Goal: Task Accomplishment & Management: Manage account settings

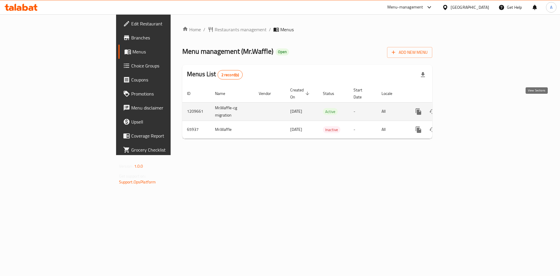
click at [464, 108] on icon "enhanced table" at bounding box center [460, 111] width 7 height 7
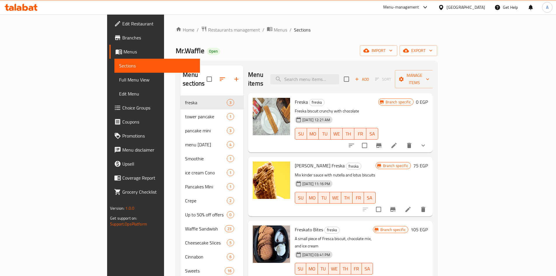
click at [402, 140] on li at bounding box center [394, 145] width 16 height 10
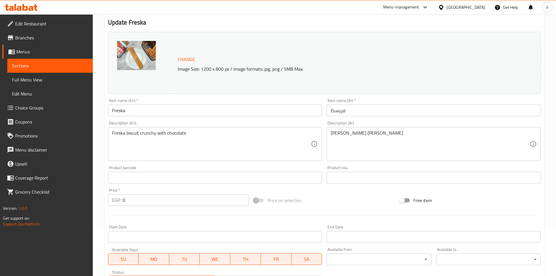
scroll to position [146, 0]
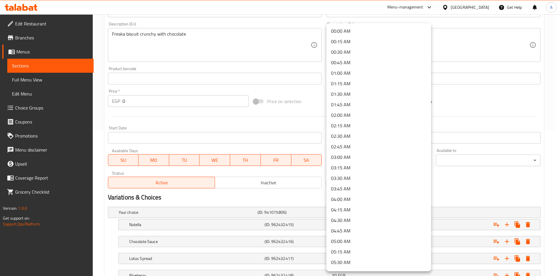
click at [472, 171] on div at bounding box center [280, 138] width 560 height 276
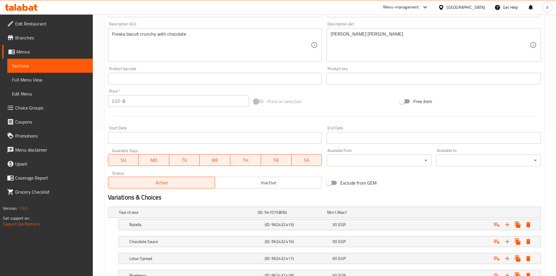
click at [446, 7] on div at bounding box center [442, 7] width 8 height 6
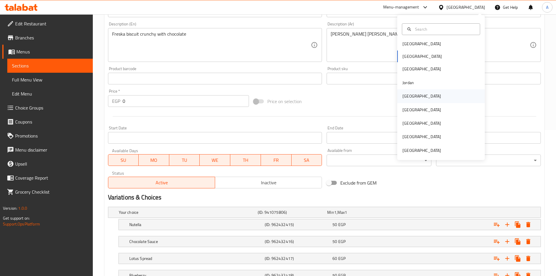
scroll to position [3, 0]
click at [416, 41] on div "[GEOGRAPHIC_DATA]" at bounding box center [421, 42] width 48 height 13
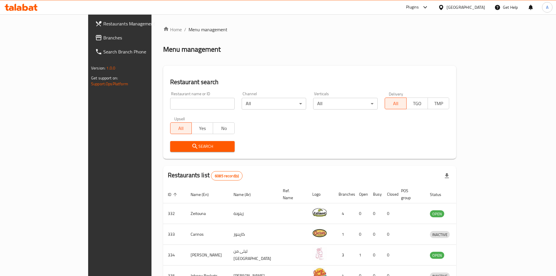
click at [103, 35] on span "Branches" at bounding box center [139, 37] width 73 height 7
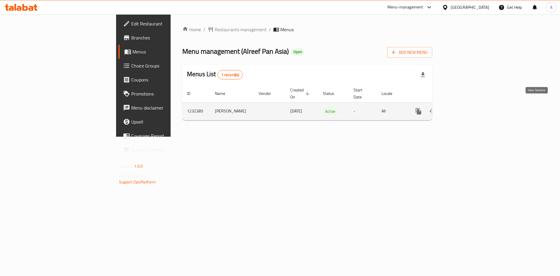
click at [464, 108] on icon "enhanced table" at bounding box center [460, 111] width 7 height 7
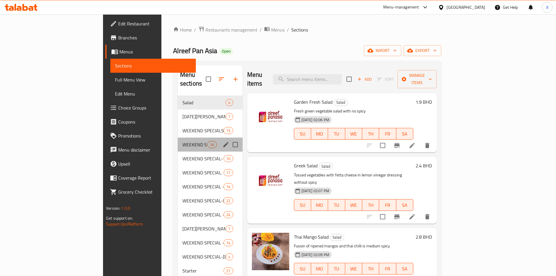
click at [178, 141] on div "WEEKEND SPECIALS -5-6-7 14" at bounding box center [210, 144] width 65 height 14
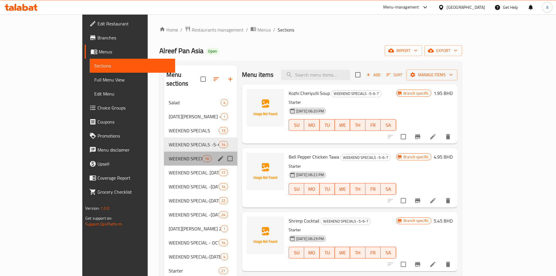
click at [164, 151] on div "WEEKEND SPECIAL- AUG 21-22 10" at bounding box center [200, 158] width 73 height 14
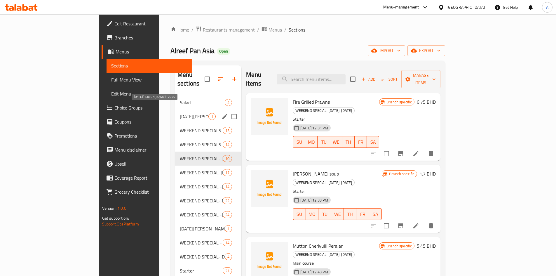
scroll to position [58, 0]
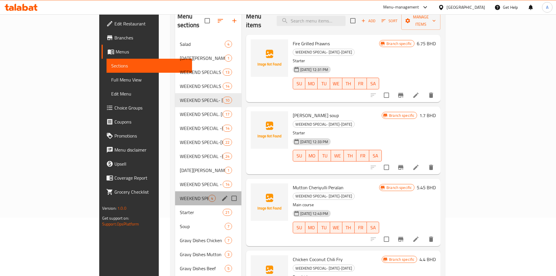
click at [175, 191] on div "WEEKEND SPECIAL-OCTOBER-09-10 4" at bounding box center [208, 198] width 66 height 14
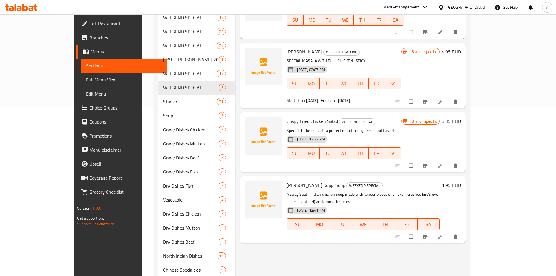
scroll to position [204, 0]
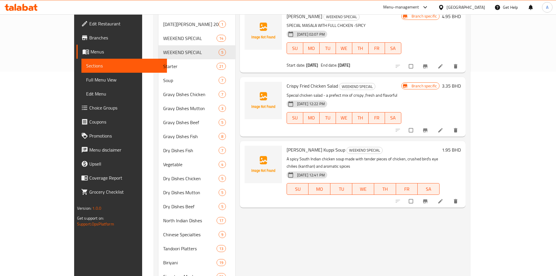
click at [443, 198] on icon at bounding box center [440, 201] width 6 height 6
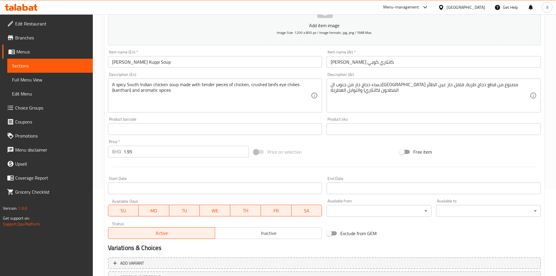
scroll to position [87, 0]
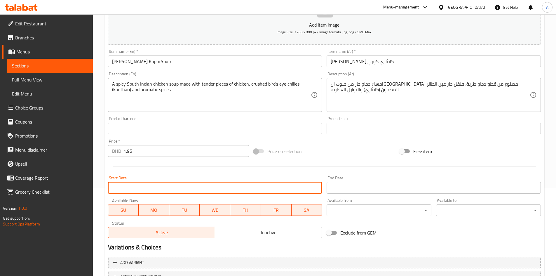
click at [183, 192] on input "Start Date" at bounding box center [215, 188] width 214 height 12
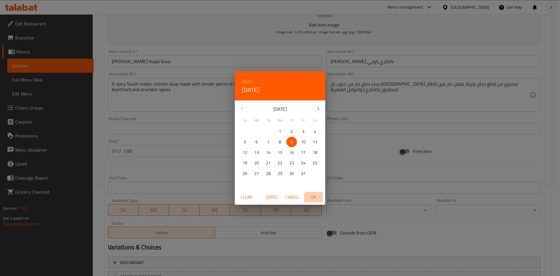
click at [318, 200] on span "OK" at bounding box center [313, 196] width 14 height 7
type input "[DATE]"
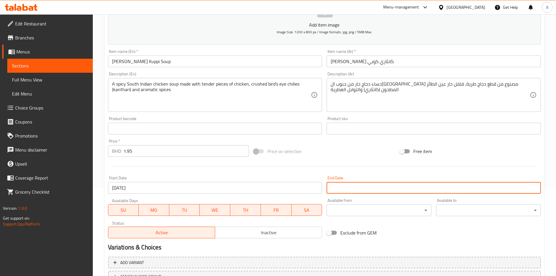
click at [338, 191] on input "Start Date" at bounding box center [433, 188] width 214 height 12
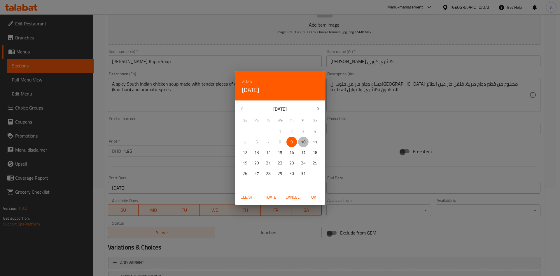
click at [306, 142] on span "10" at bounding box center [303, 141] width 10 height 7
click at [316, 197] on span "OK" at bounding box center [313, 196] width 14 height 7
type input "[DATE]"
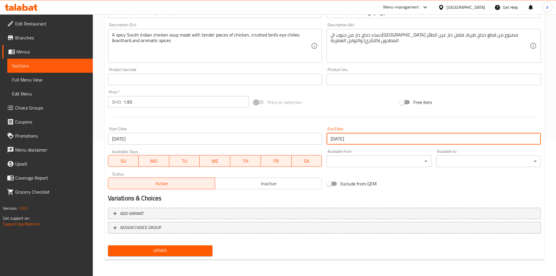
click at [187, 247] on span "Update" at bounding box center [160, 250] width 95 height 7
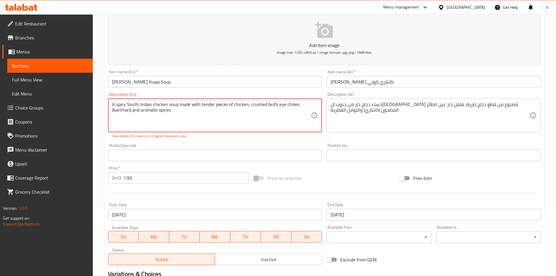
scroll to position [0, 0]
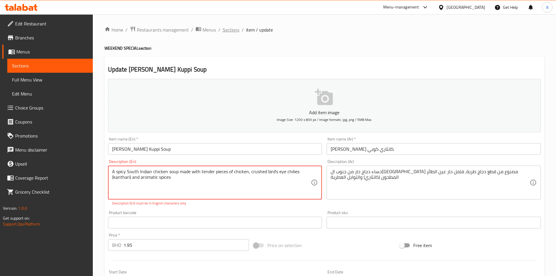
click at [233, 32] on span "Sections" at bounding box center [231, 29] width 17 height 7
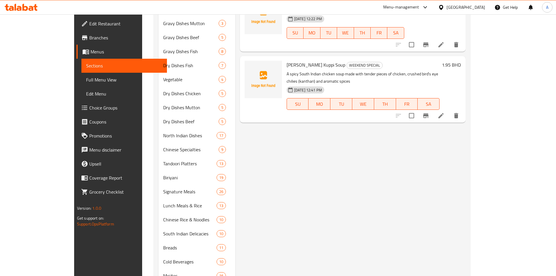
scroll to position [261, 0]
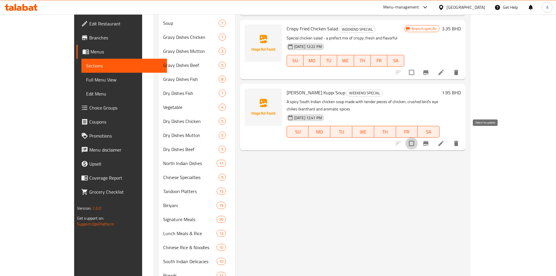
click at [417, 137] on input "checkbox" at bounding box center [411, 143] width 12 height 12
checkbox input "true"
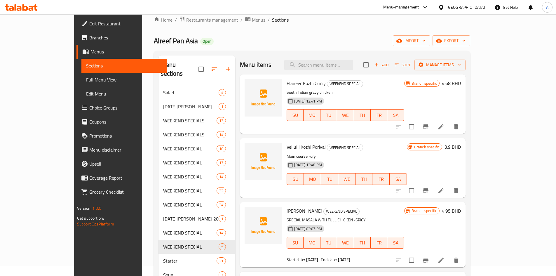
scroll to position [0, 0]
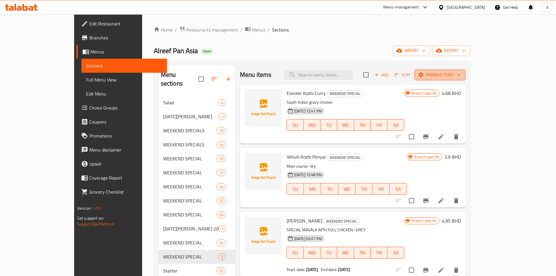
click at [460, 71] on span "Manage items" at bounding box center [440, 74] width 42 height 7
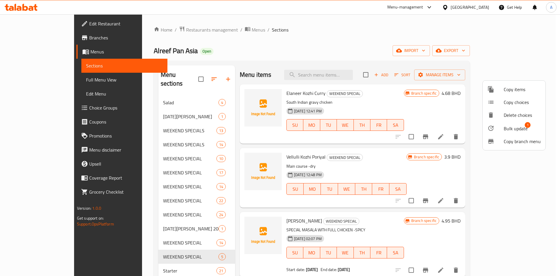
click at [521, 125] on span "Bulk update" at bounding box center [516, 128] width 24 height 7
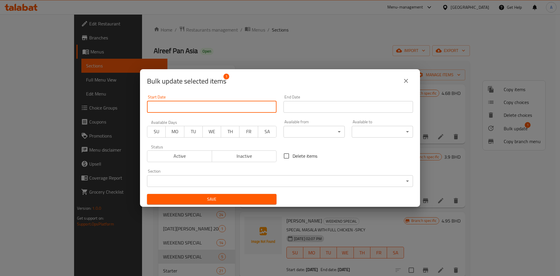
click at [237, 107] on input "Start Date" at bounding box center [211, 107] width 129 height 12
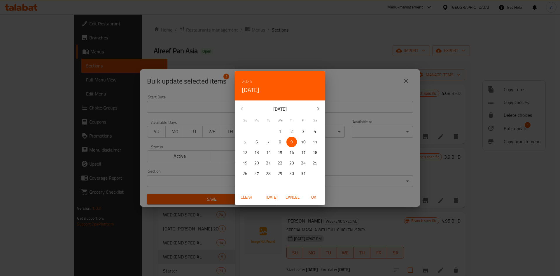
click at [314, 198] on span "OK" at bounding box center [313, 196] width 14 height 7
type input "09-10-2025"
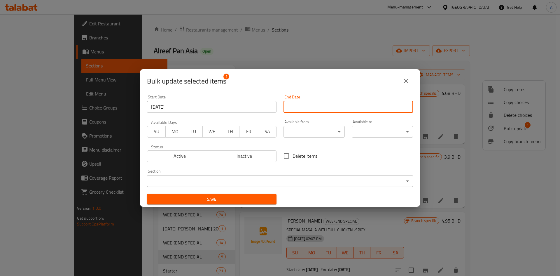
click at [310, 106] on input "Start Date" at bounding box center [347, 107] width 129 height 12
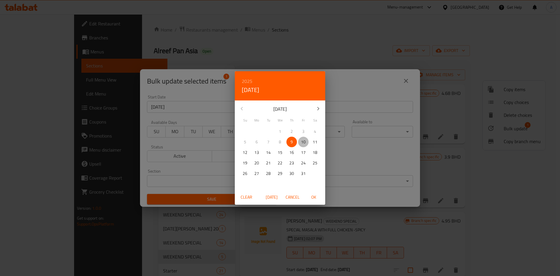
click at [303, 141] on p "10" at bounding box center [303, 141] width 5 height 7
click at [311, 197] on span "OK" at bounding box center [313, 196] width 14 height 7
type input "10-10-2025"
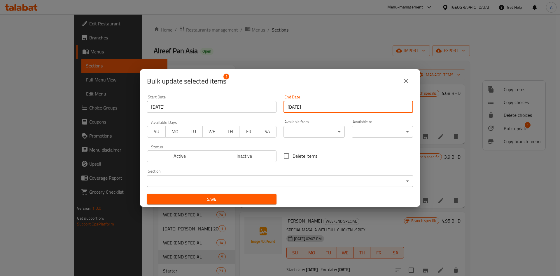
click at [242, 202] on span "Save" at bounding box center [212, 198] width 120 height 7
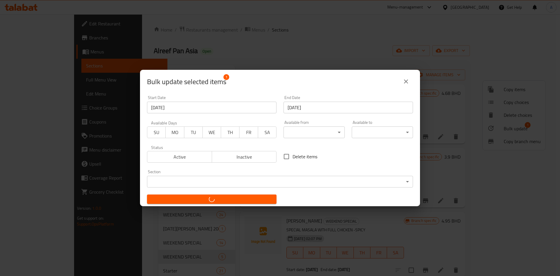
checkbox input "false"
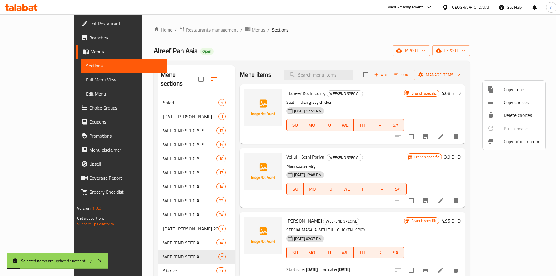
click at [384, 152] on div at bounding box center [280, 138] width 560 height 276
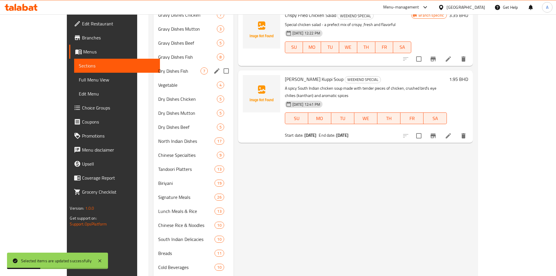
scroll to position [203, 0]
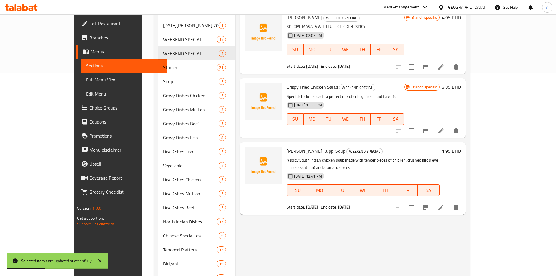
click at [81, 84] on link "Full Menu View" at bounding box center [123, 80] width 85 height 14
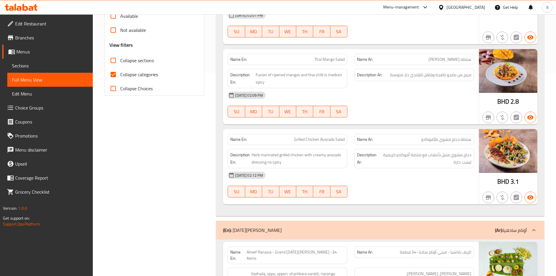
click at [143, 61] on span "Collapse sections" at bounding box center [137, 60] width 34 height 7
click at [120, 61] on input "Collapse sections" at bounding box center [113, 60] width 14 height 14
checkbox input "true"
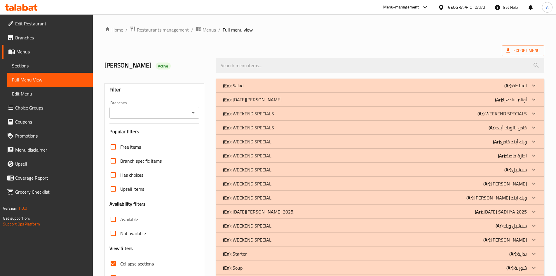
click at [20, 67] on span "Sections" at bounding box center [50, 65] width 76 height 7
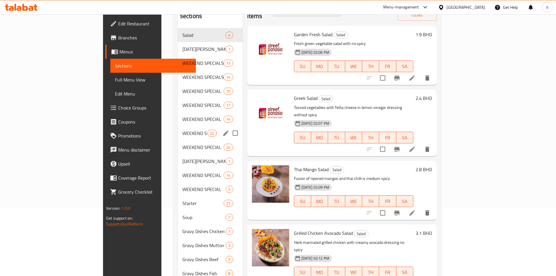
scroll to position [57, 0]
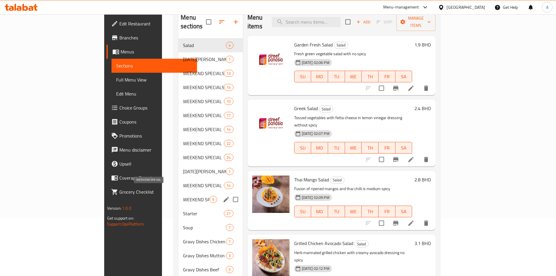
click at [183, 196] on span "WEEKEND SPECIAL" at bounding box center [196, 199] width 27 height 7
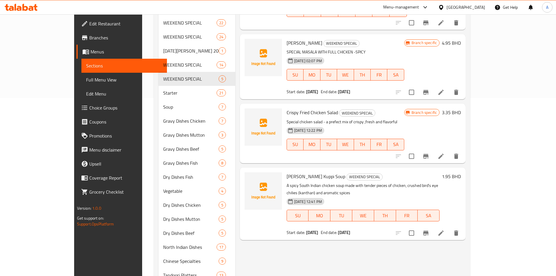
scroll to position [232, 0]
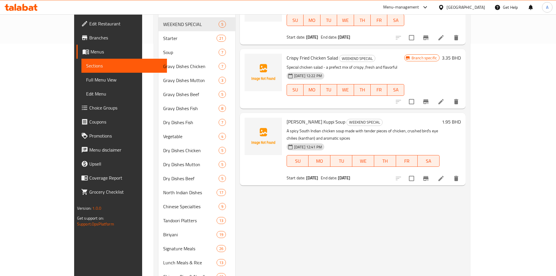
click at [463, 171] on div at bounding box center [427, 178] width 72 height 14
click at [449, 173] on li at bounding box center [440, 178] width 16 height 10
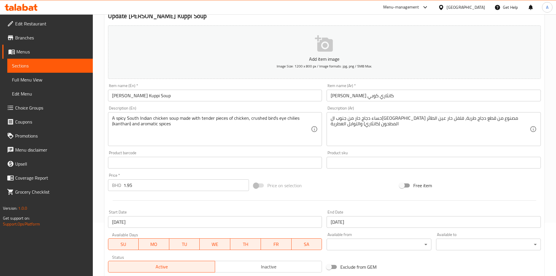
scroll to position [20, 0]
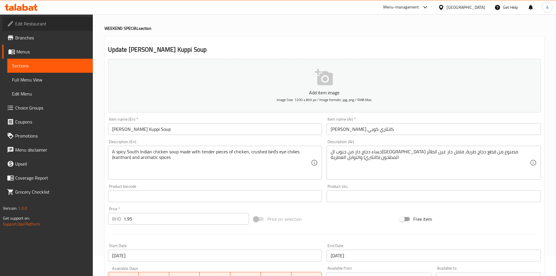
click at [37, 23] on span "Edit Restaurant" at bounding box center [51, 23] width 73 height 7
